Goal: Check status: Check status

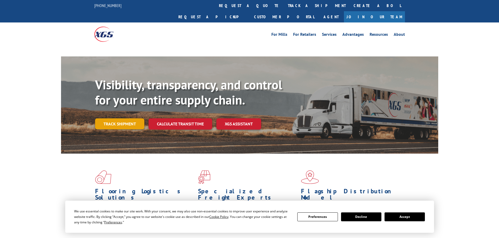
click at [129, 119] on link "Track shipment" at bounding box center [119, 124] width 49 height 11
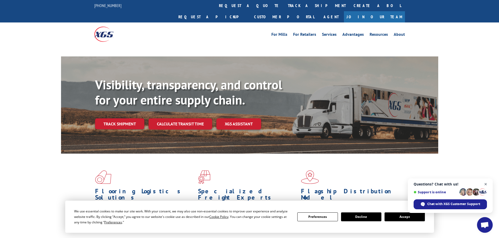
click at [486, 184] on span "Close chat" at bounding box center [485, 184] width 7 height 7
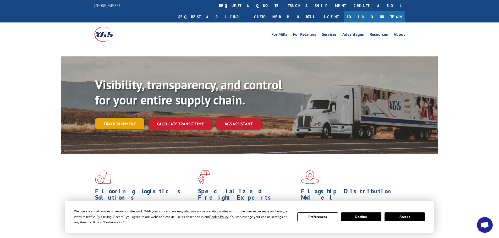
click at [117, 119] on link "Track shipment" at bounding box center [119, 124] width 49 height 11
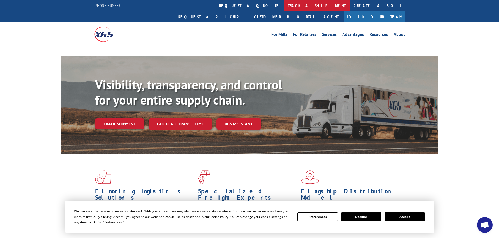
click at [284, 5] on link "track a shipment" at bounding box center [317, 5] width 66 height 11
click at [284, 3] on link "track a shipment" at bounding box center [317, 5] width 66 height 11
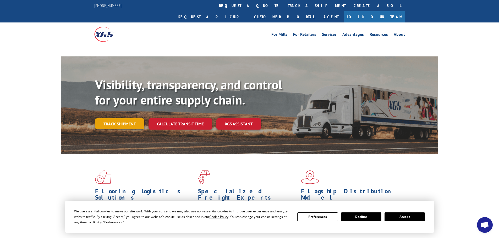
click at [114, 119] on link "Track shipment" at bounding box center [119, 124] width 49 height 11
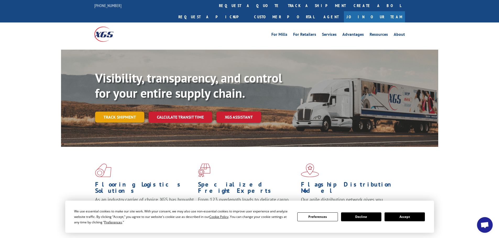
click at [109, 112] on link "Track shipment" at bounding box center [119, 117] width 49 height 11
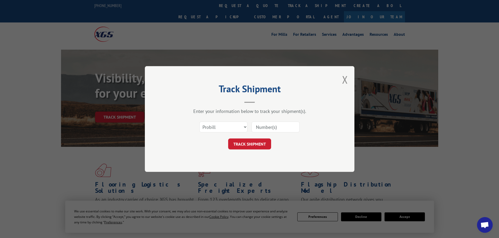
paste input "14555605"
type input "14555605"
click at [263, 144] on button "TRACK SHIPMENT" at bounding box center [249, 144] width 43 height 11
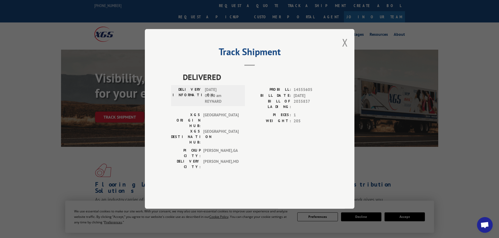
drag, startPoint x: 343, startPoint y: 56, endPoint x: 343, endPoint y: 59, distance: 2.9
click at [343, 49] on button "Close modal" at bounding box center [345, 43] width 6 height 14
